Goal: Task Accomplishment & Management: Manage account settings

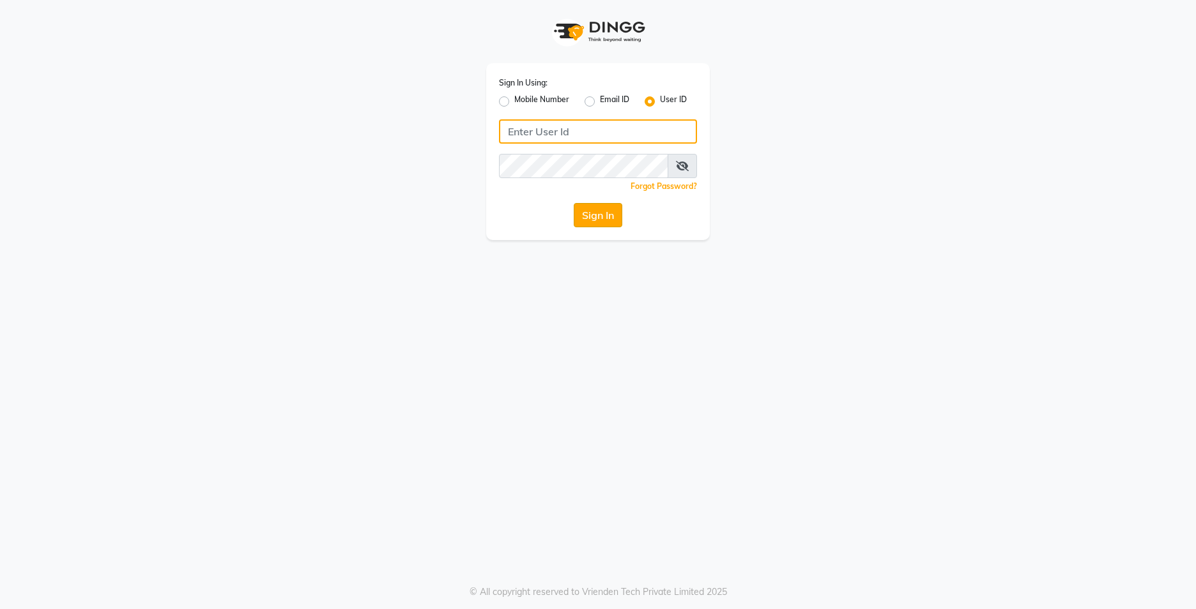
type input "lots123"
click at [584, 206] on button "Sign In" at bounding box center [598, 215] width 49 height 24
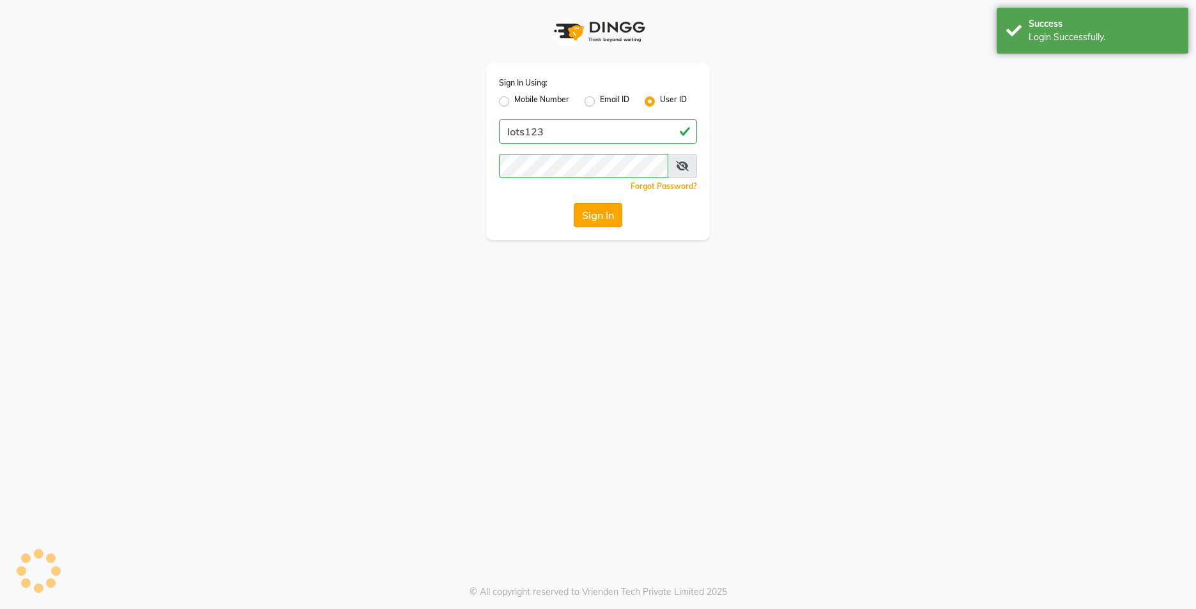
select select "service"
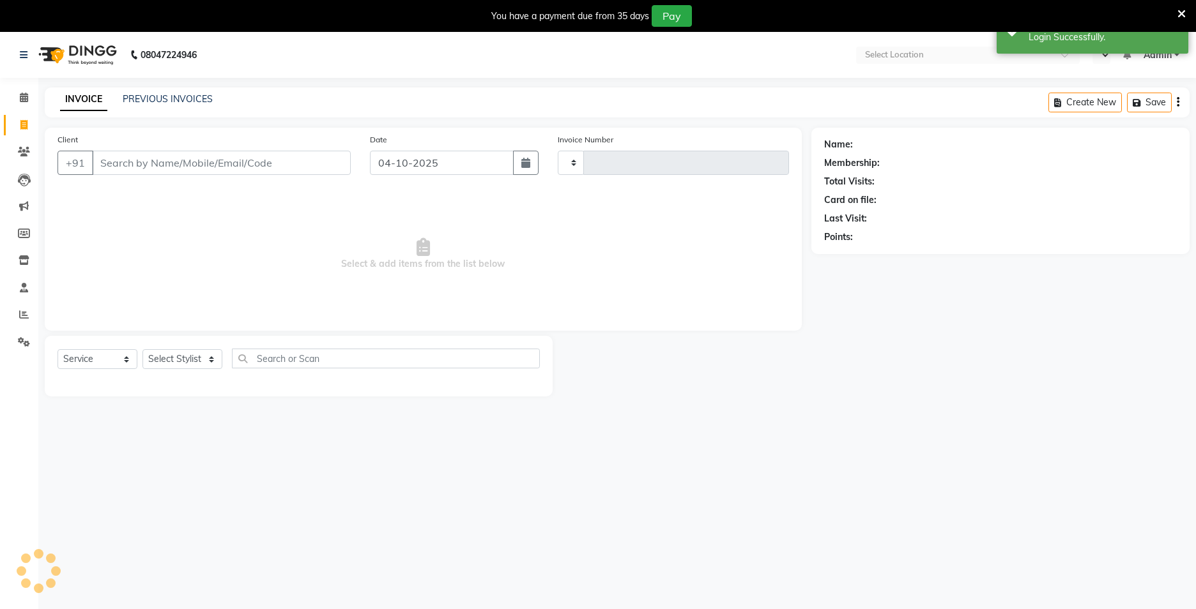
type input "1364"
select select "en"
select select "7339"
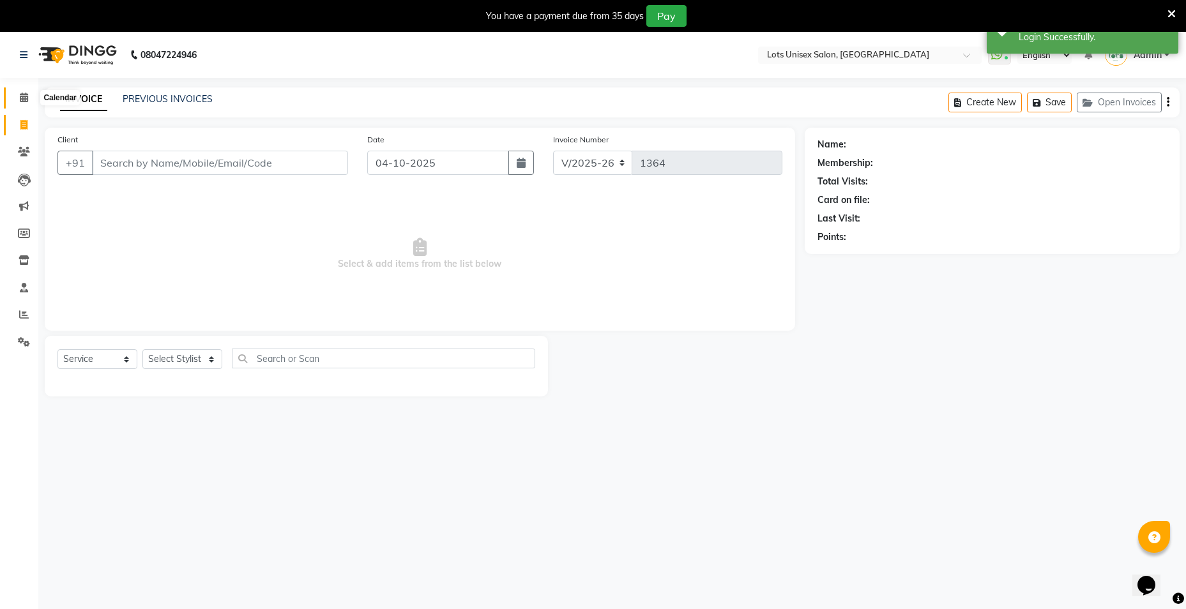
click at [26, 96] on icon at bounding box center [24, 98] width 8 height 10
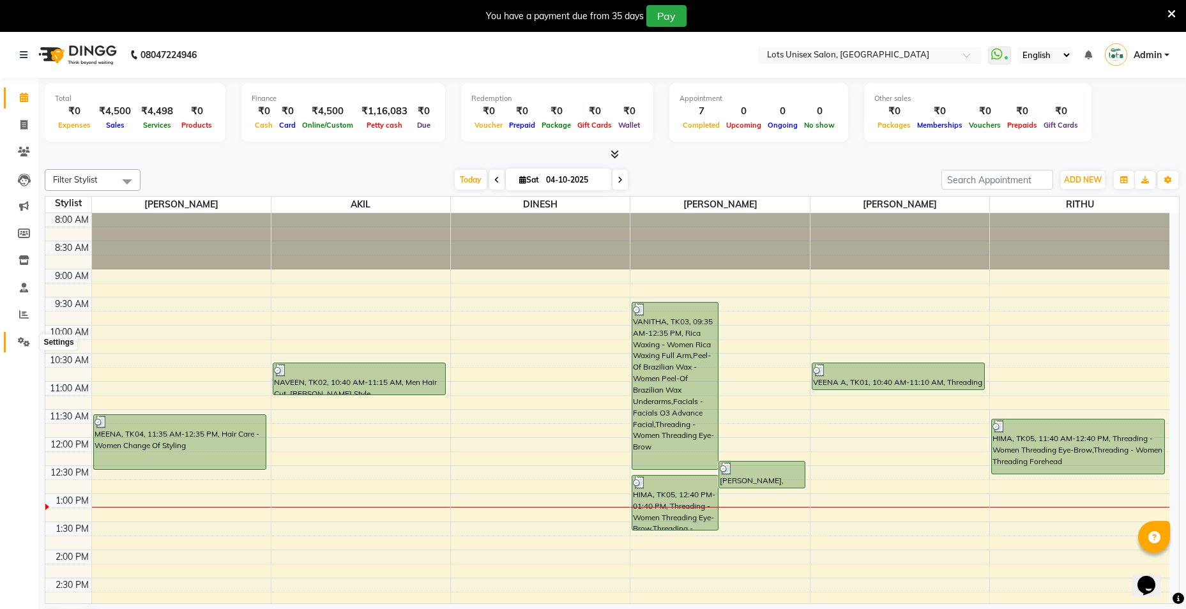
click at [17, 346] on span at bounding box center [24, 342] width 22 height 15
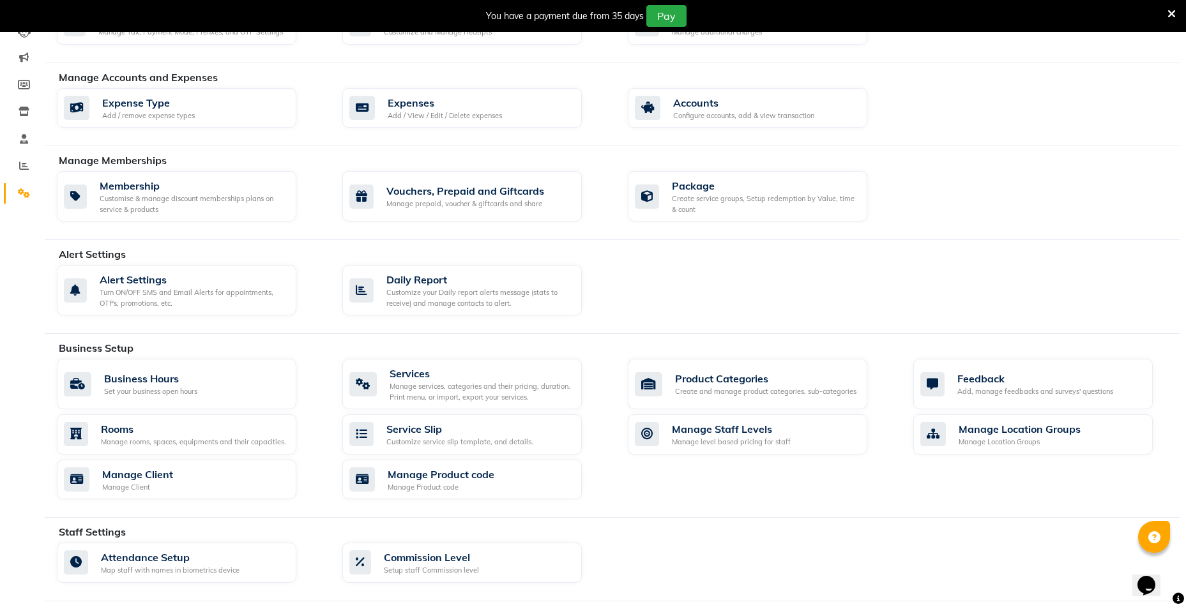
scroll to position [373, 0]
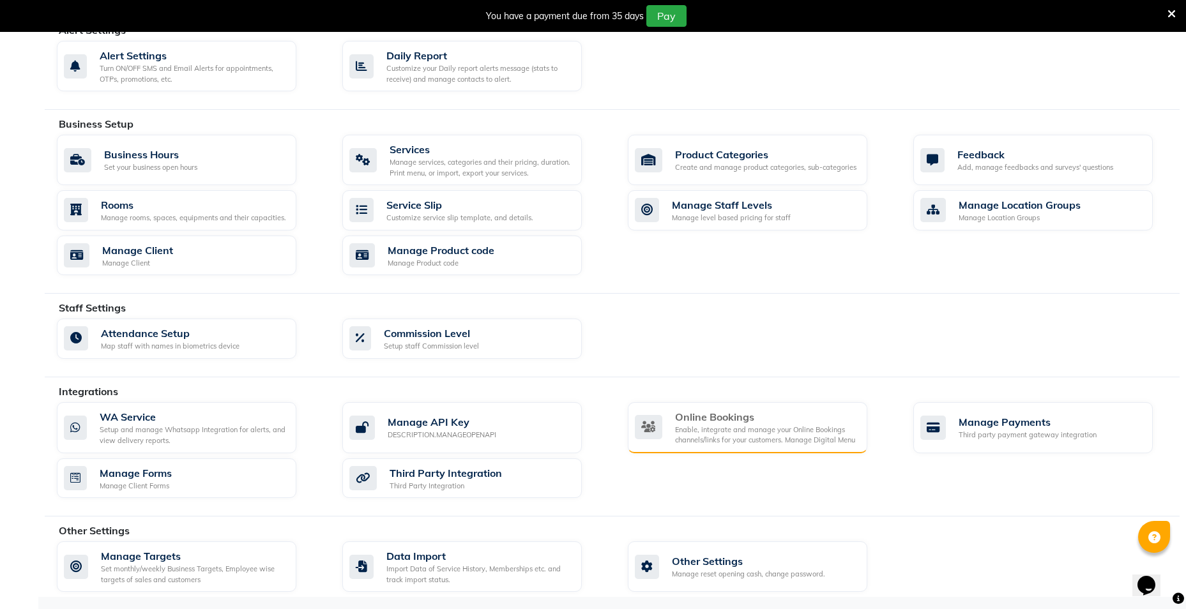
click at [749, 436] on div "Enable, integrate and manage your Online Bookings channels/links for your custo…" at bounding box center [766, 435] width 182 height 21
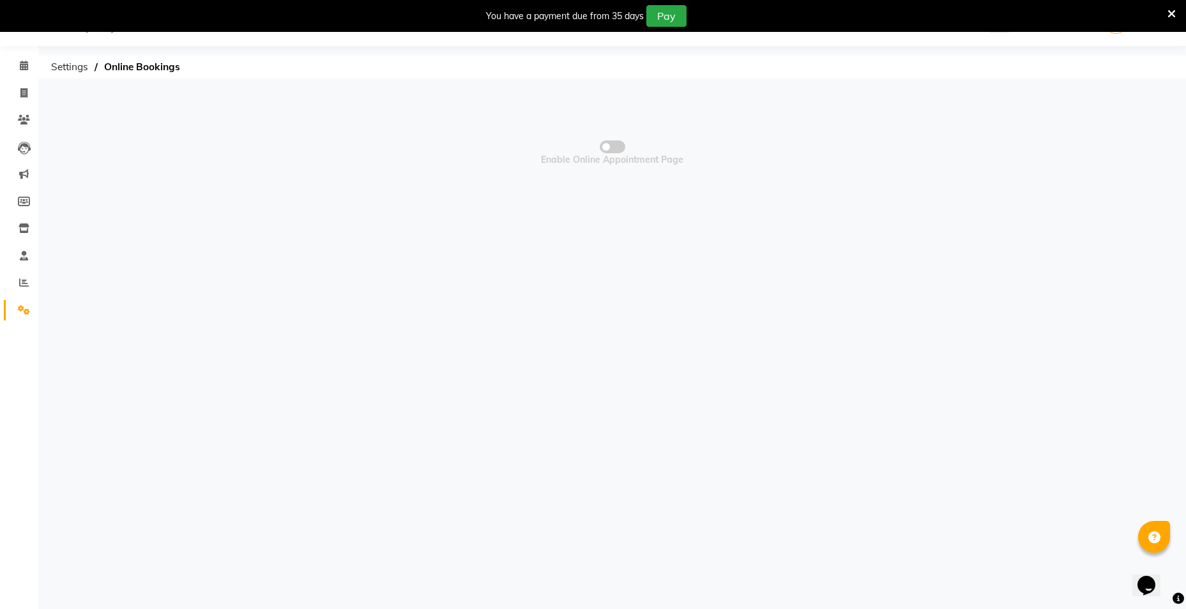
click at [615, 149] on span at bounding box center [613, 147] width 26 height 13
click at [613, 149] on input "checkbox" at bounding box center [613, 149] width 0 height 0
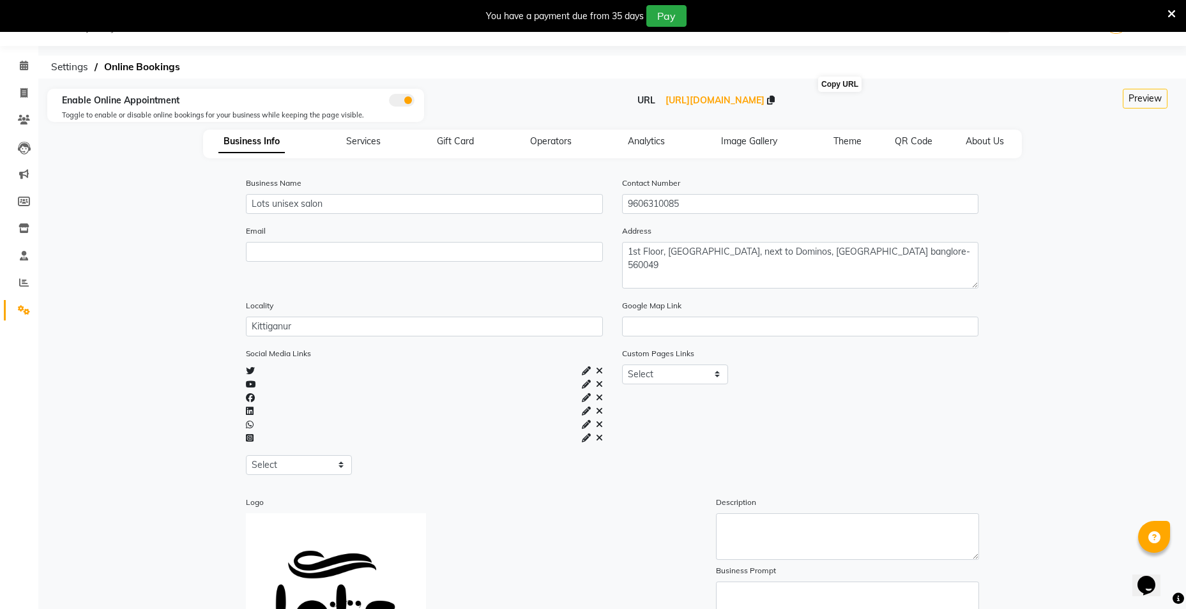
click at [775, 96] on icon at bounding box center [771, 100] width 8 height 9
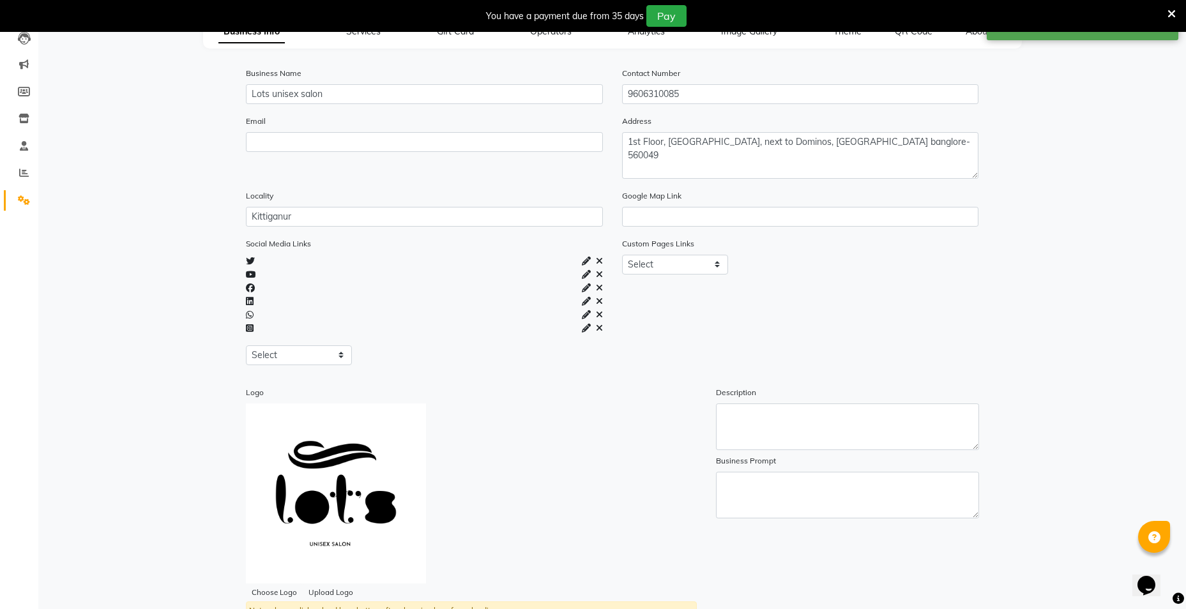
scroll to position [253, 0]
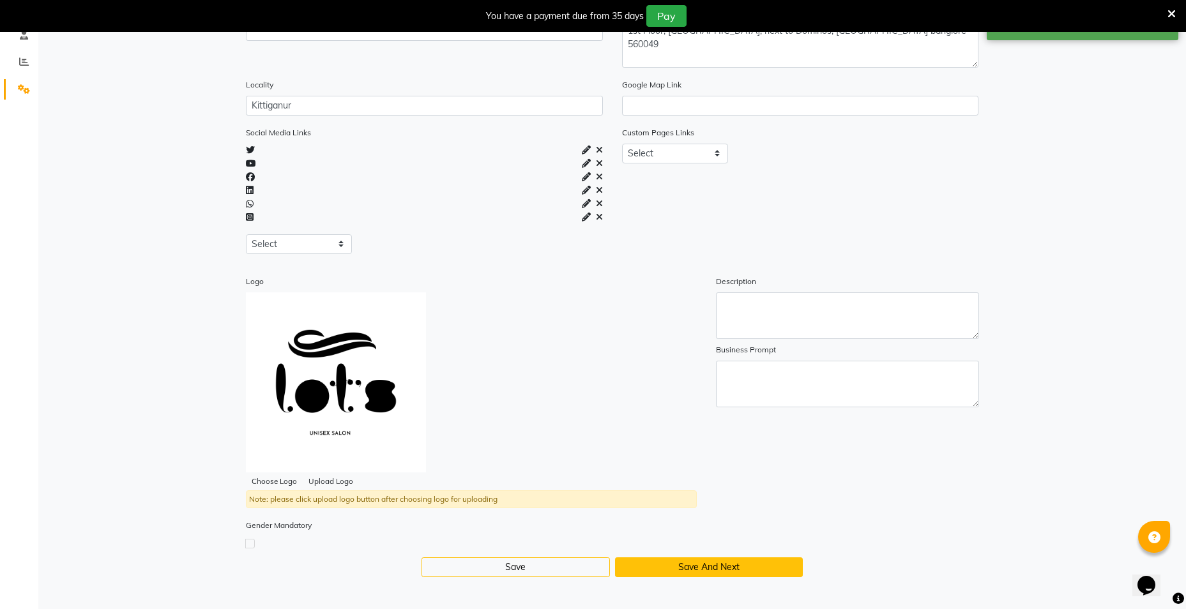
click at [675, 568] on button "Save And Next" at bounding box center [709, 568] width 188 height 20
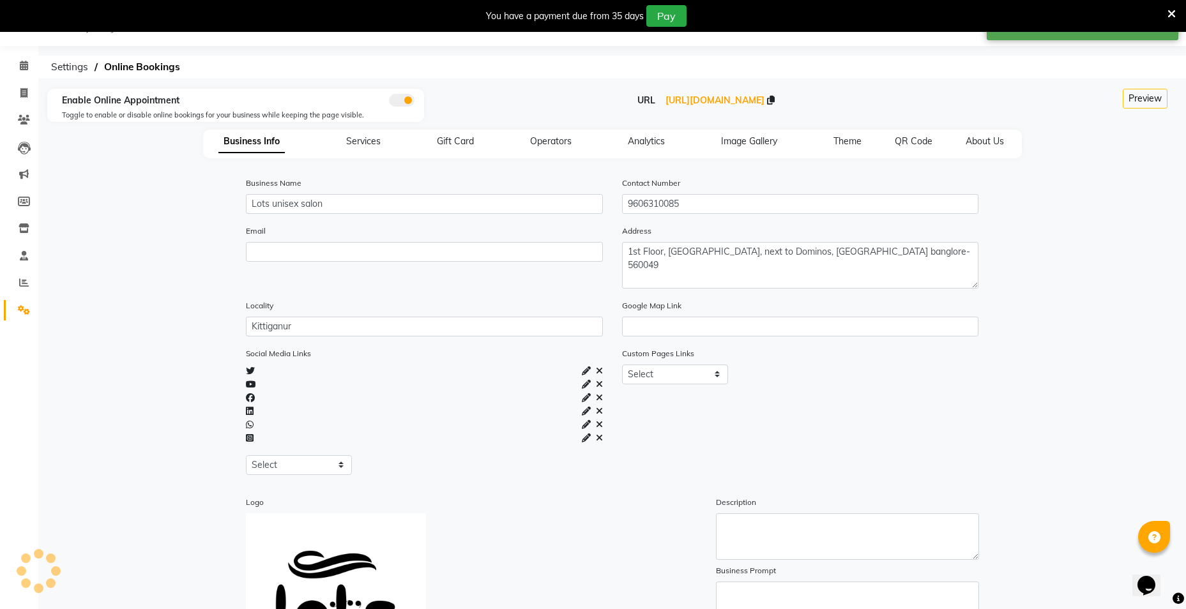
select select "15: 15"
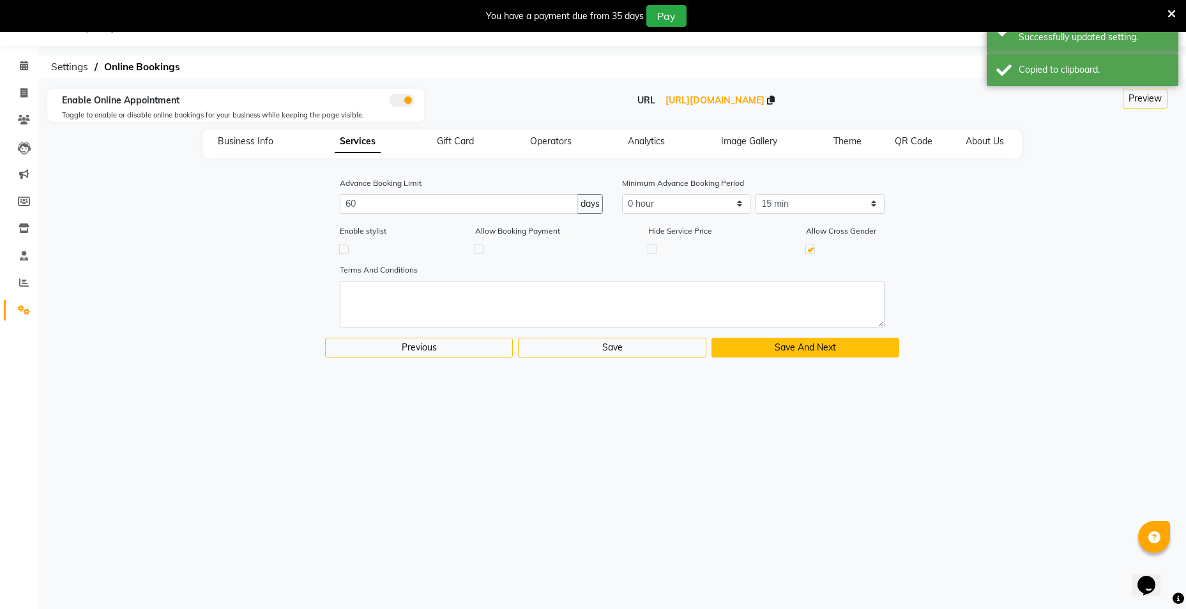
click at [812, 352] on button "Save And Next" at bounding box center [806, 348] width 188 height 20
select select
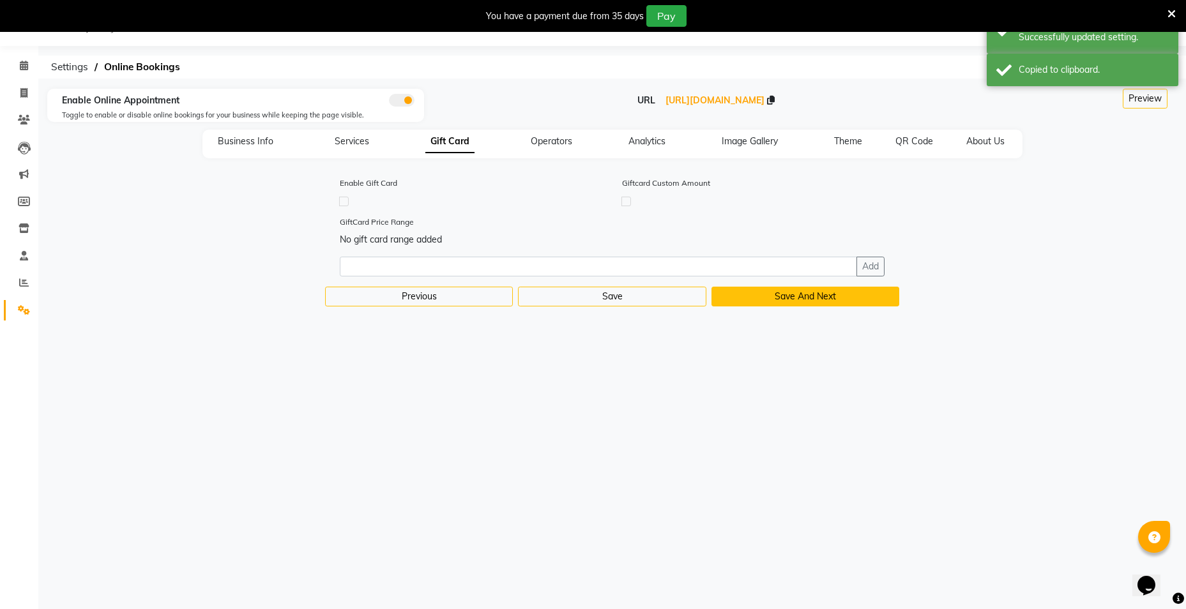
click at [824, 300] on button "Save And Next" at bounding box center [806, 297] width 188 height 20
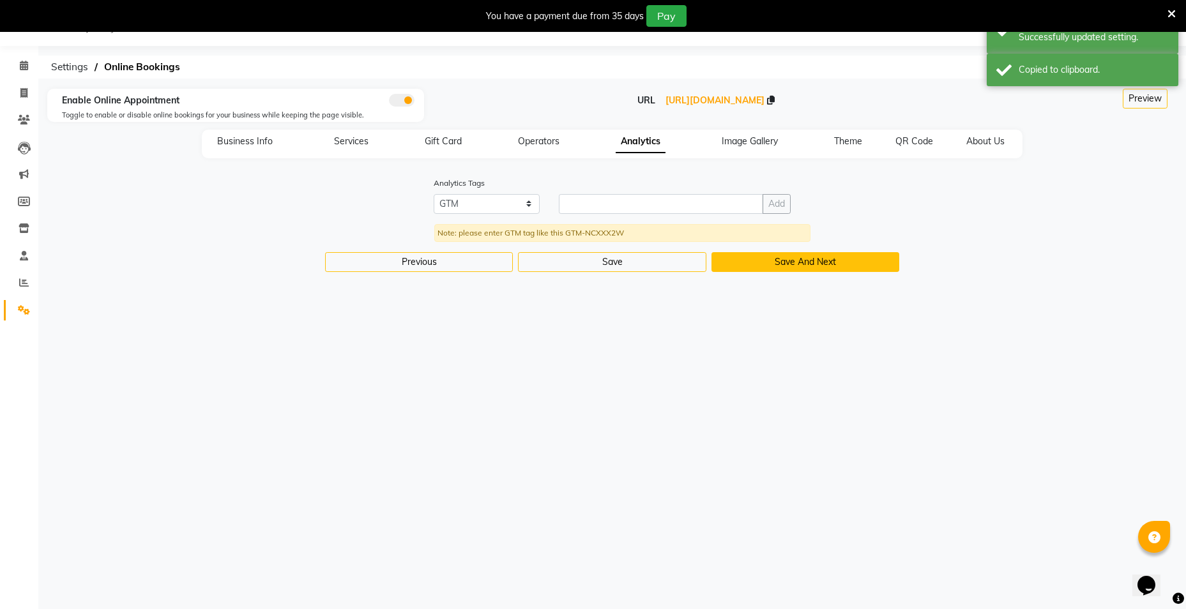
click at [836, 256] on button "Save And Next" at bounding box center [806, 262] width 188 height 20
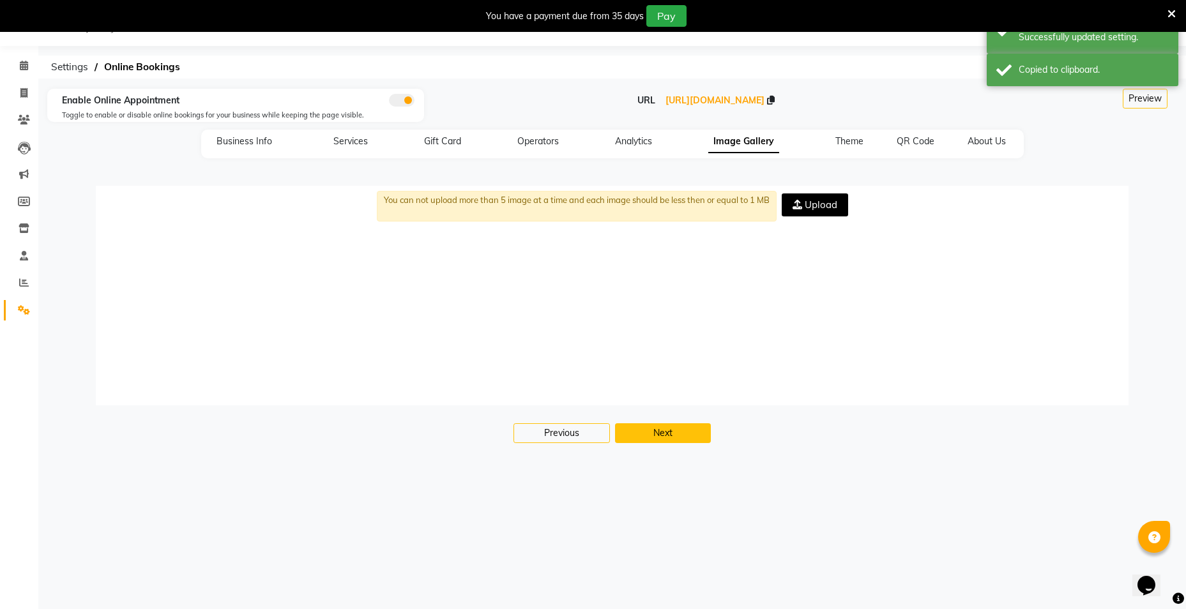
click at [689, 438] on button "Next" at bounding box center [663, 434] width 96 height 20
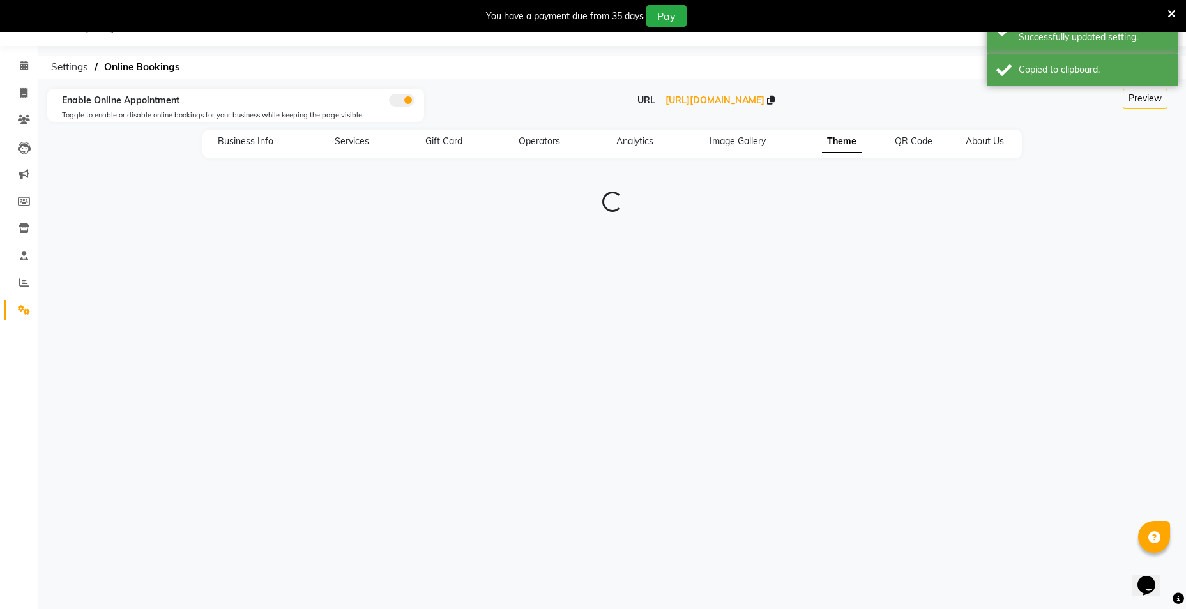
type input "#0f141a"
type input "#1e9cf1"
type input "#8dccf7"
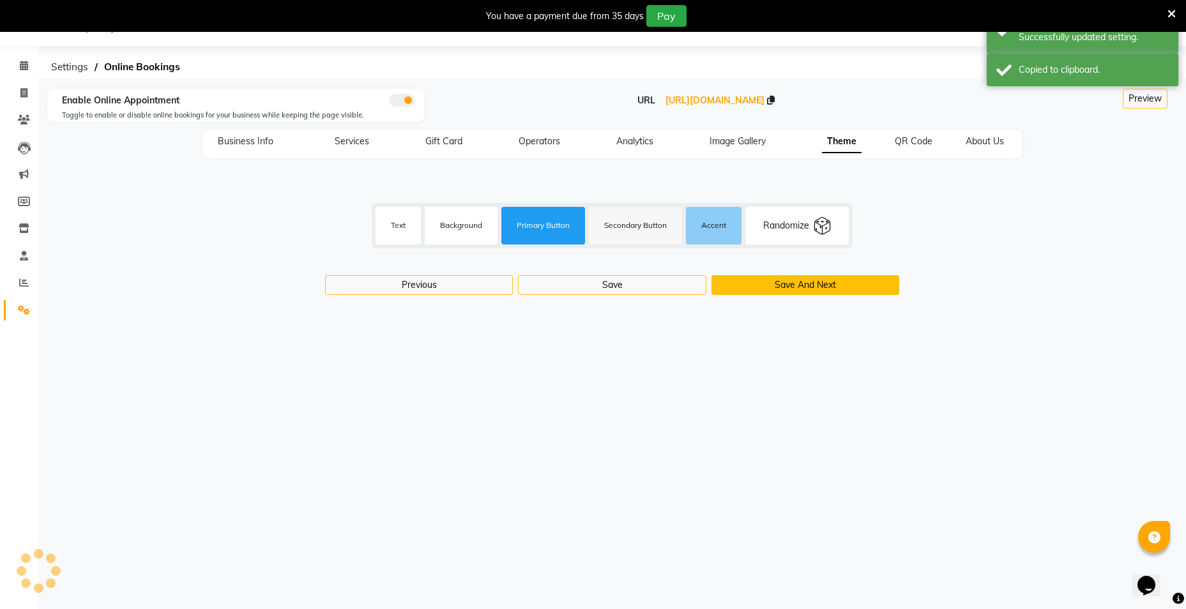
click at [793, 279] on button "Save And Next" at bounding box center [806, 285] width 188 height 20
select select "256"
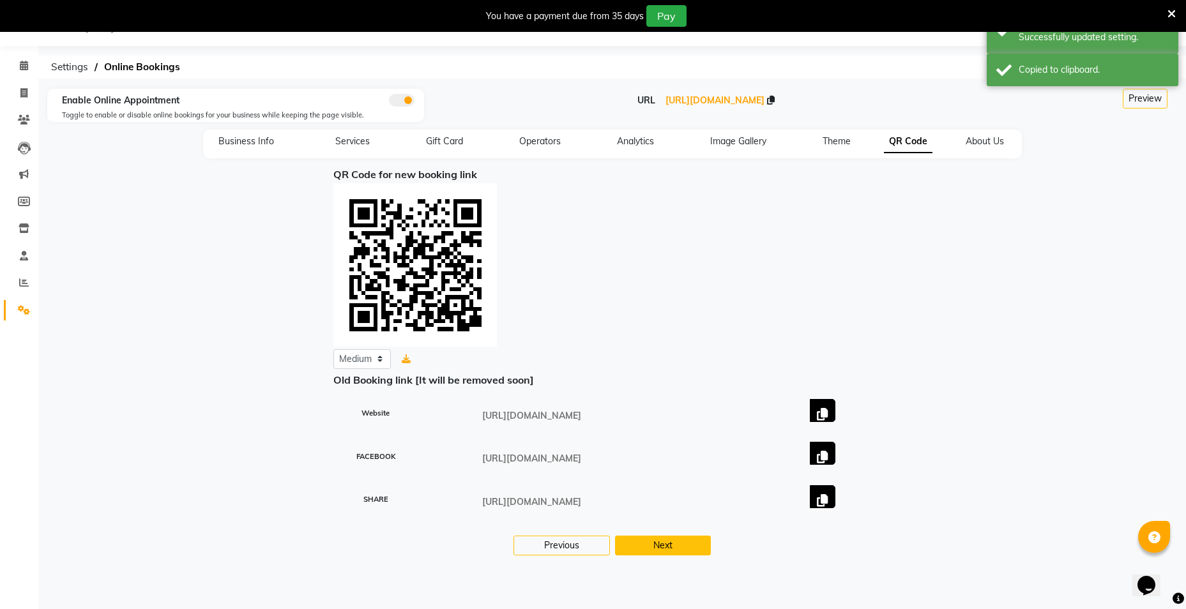
click at [683, 546] on button "Next" at bounding box center [663, 546] width 96 height 20
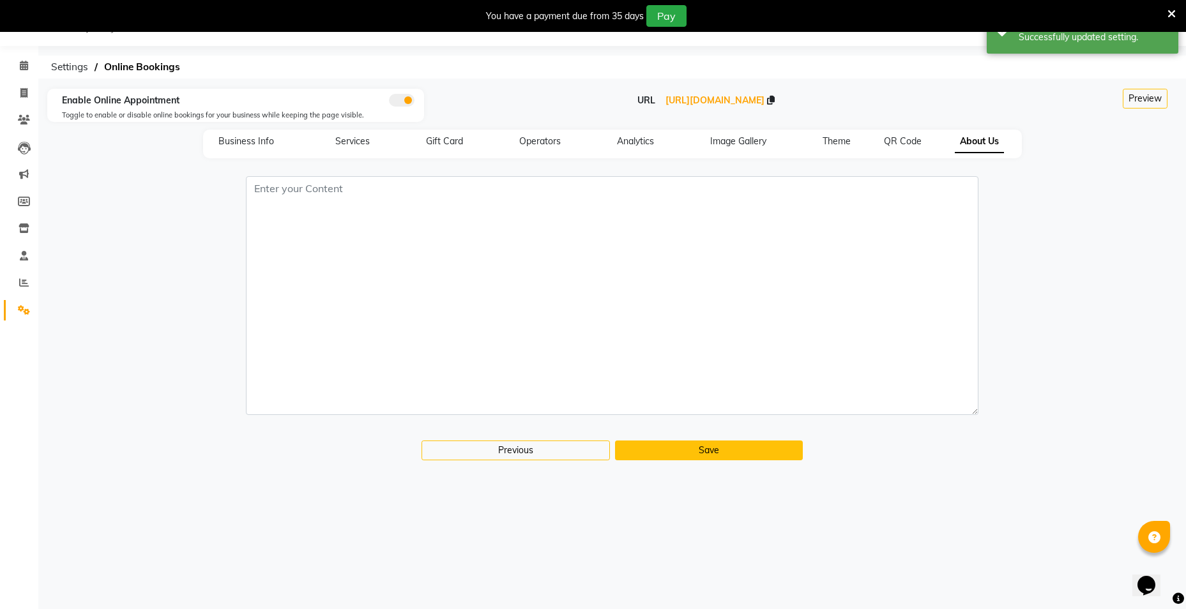
click at [754, 447] on button "Save" at bounding box center [709, 451] width 188 height 20
